Goal: Find specific page/section: Find specific page/section

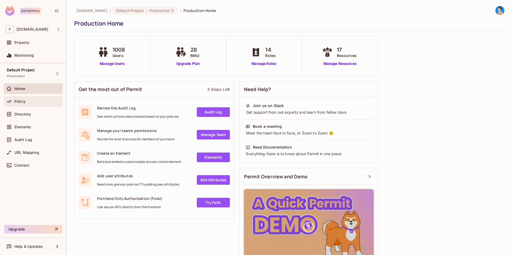
click at [32, 102] on div "Policy" at bounding box center [37, 101] width 46 height 4
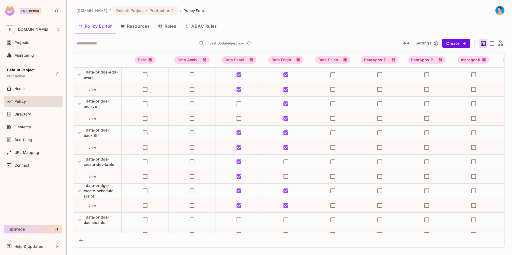
click at [135, 27] on button "Resources" at bounding box center [135, 25] width 38 height 13
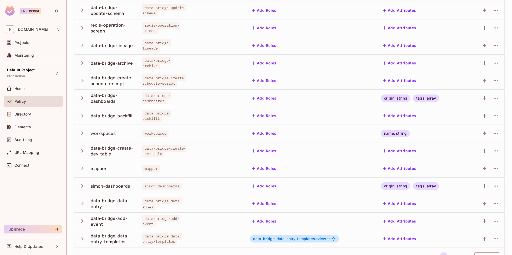
scroll to position [95, 0]
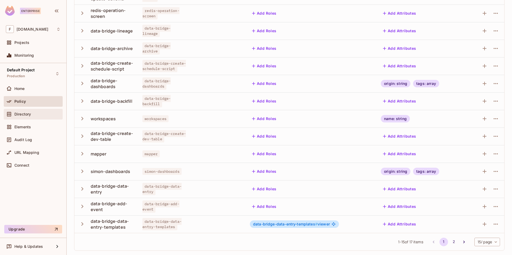
click at [25, 116] on div "Directory" at bounding box center [33, 114] width 55 height 6
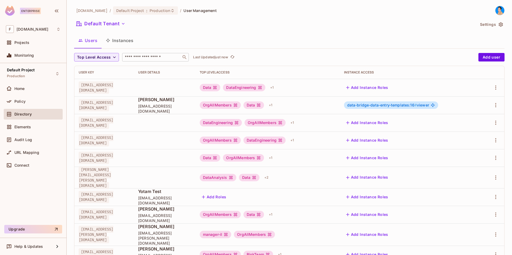
click at [169, 54] on div "​" at bounding box center [155, 57] width 67 height 9
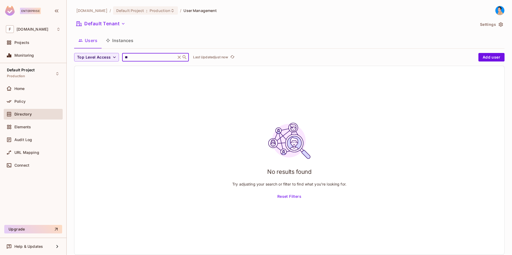
type input "*"
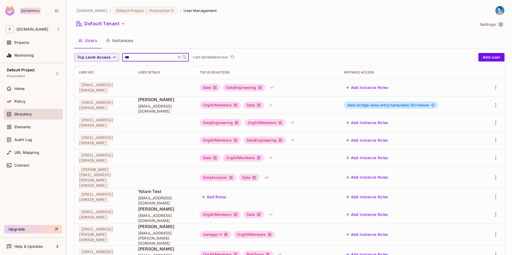
type input "****"
click at [265, 89] on div "DataEngineering" at bounding box center [244, 87] width 42 height 7
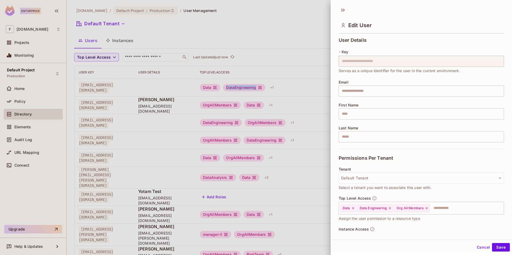
scroll to position [28, 0]
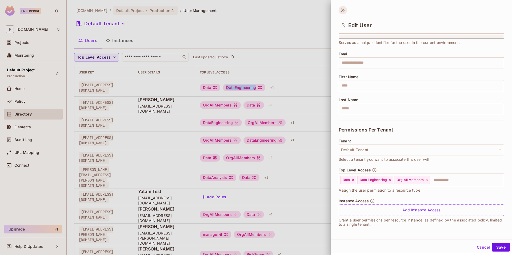
click at [342, 11] on icon at bounding box center [342, 10] width 2 height 3
